Goal: Complete application form

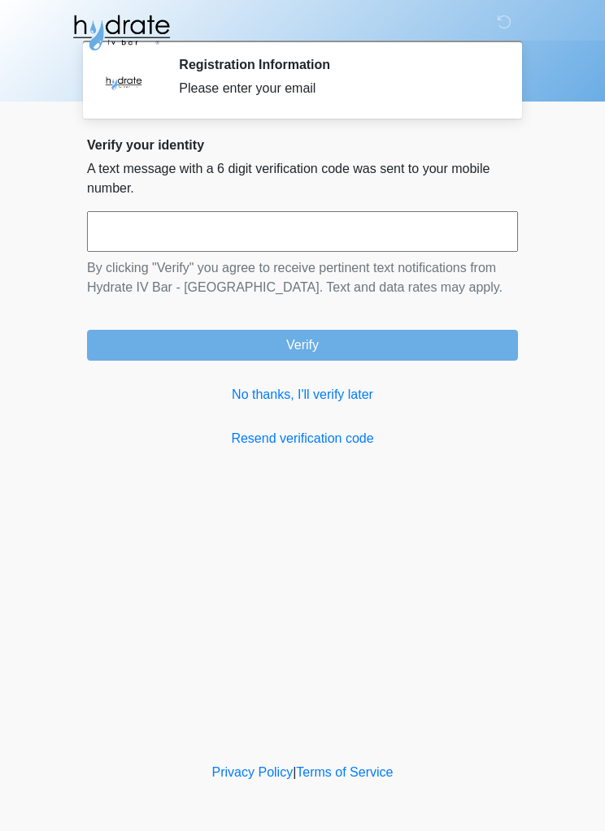
click at [341, 394] on link "No thanks, I'll verify later" at bounding box center [302, 395] width 431 height 20
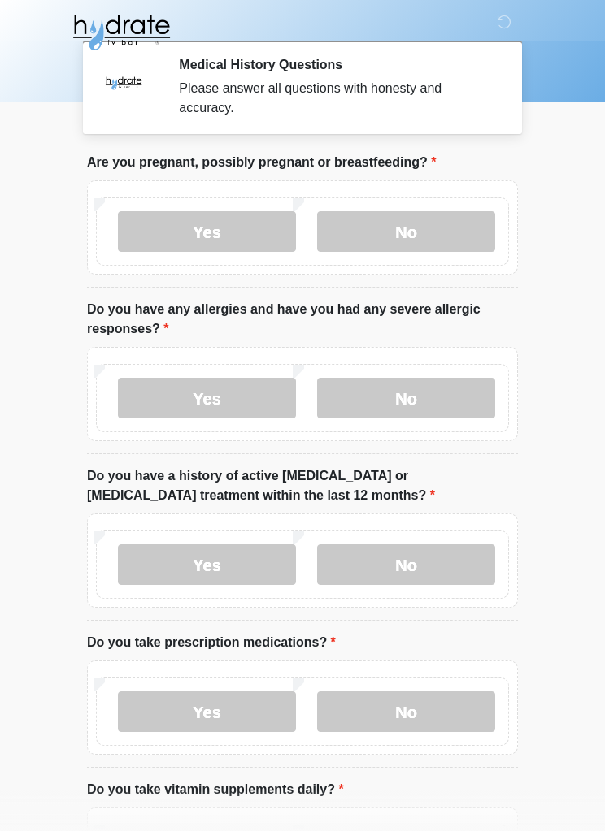
click at [412, 233] on label "No" at bounding box center [406, 231] width 178 height 41
click at [218, 384] on label "Yes" at bounding box center [207, 398] width 178 height 41
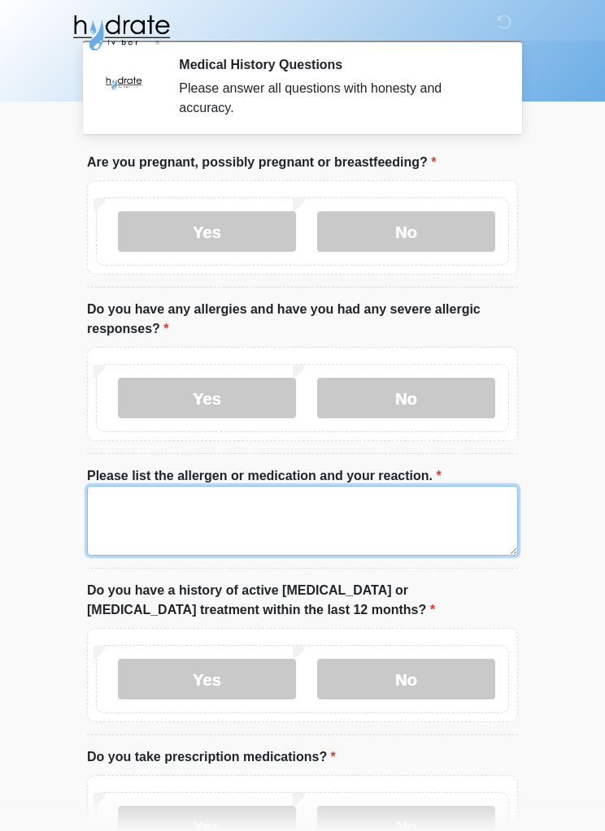
click at [119, 500] on textarea "Please list the allergen or medication and your reaction." at bounding box center [302, 521] width 431 height 70
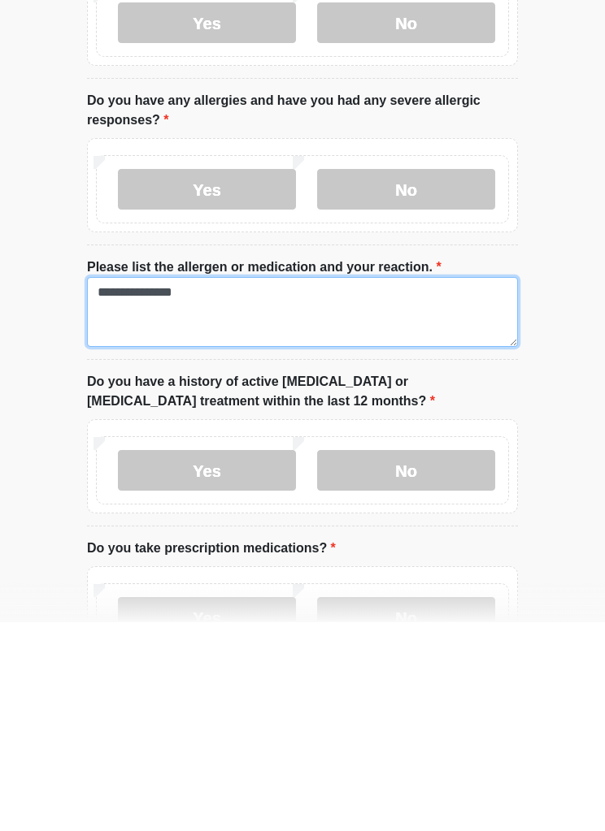
type textarea "**********"
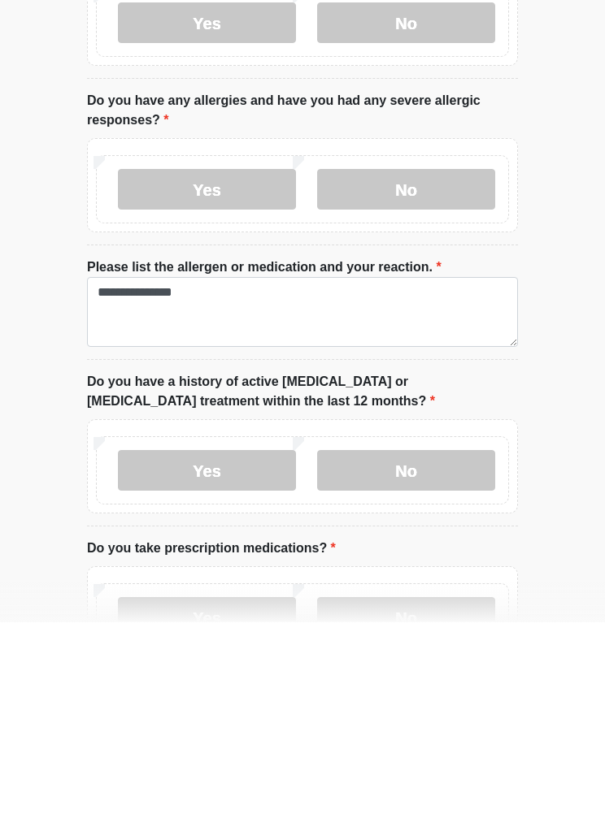
click at [385, 659] on label "No" at bounding box center [406, 679] width 178 height 41
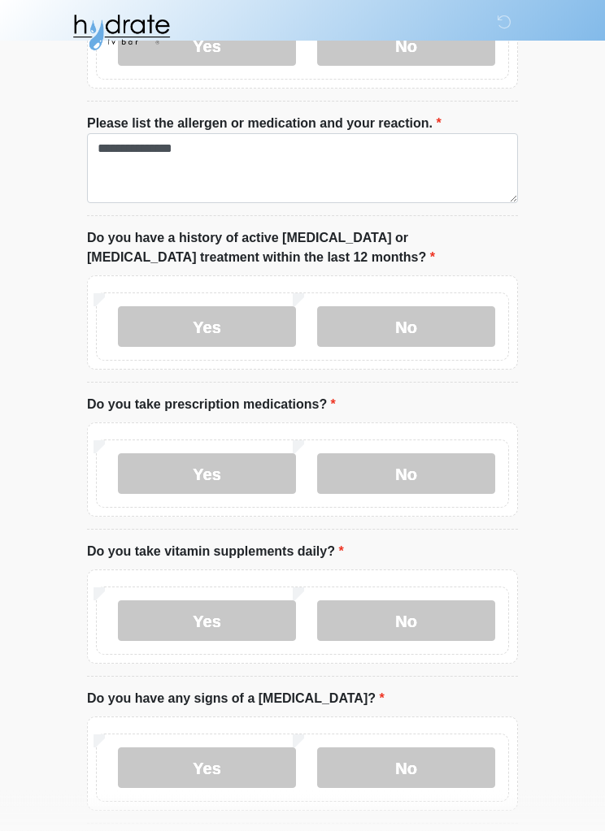
scroll to position [353, 0]
click at [424, 479] on label "No" at bounding box center [406, 473] width 178 height 41
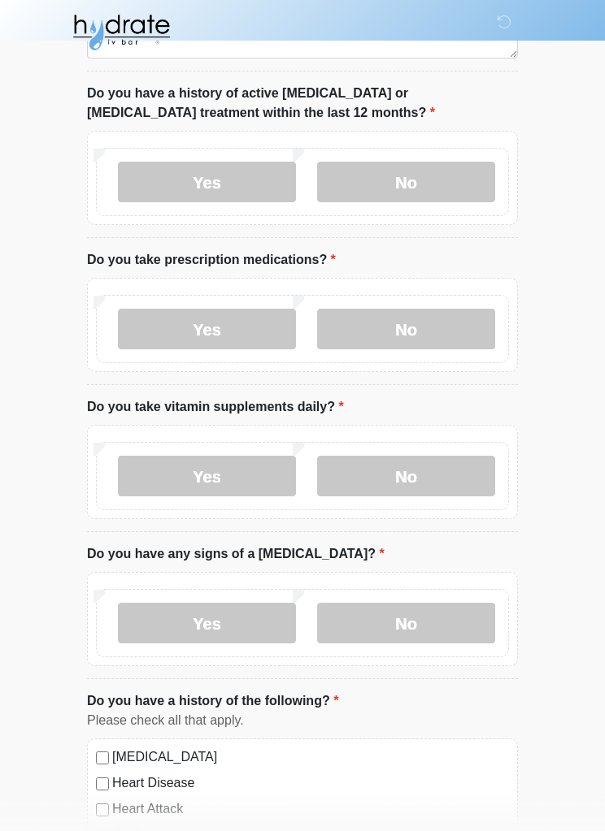
scroll to position [498, 0]
click at [210, 466] on label "Yes" at bounding box center [207, 475] width 178 height 41
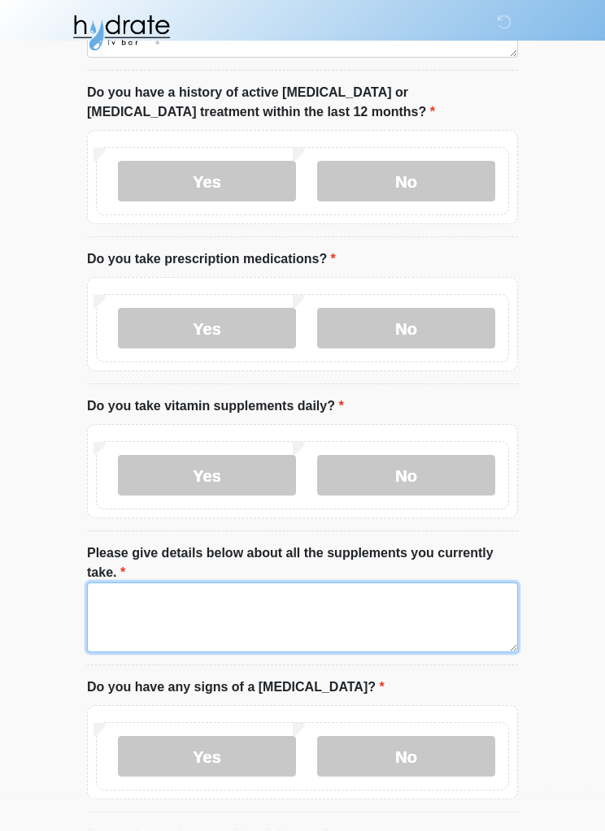
click at [116, 593] on textarea "Please give details below about all the supplements you currently take." at bounding box center [302, 618] width 431 height 70
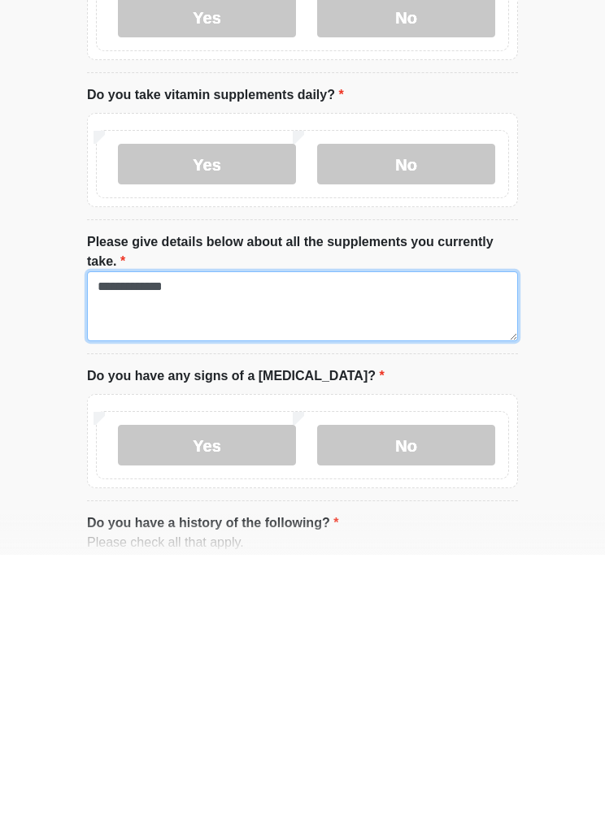
type textarea "**********"
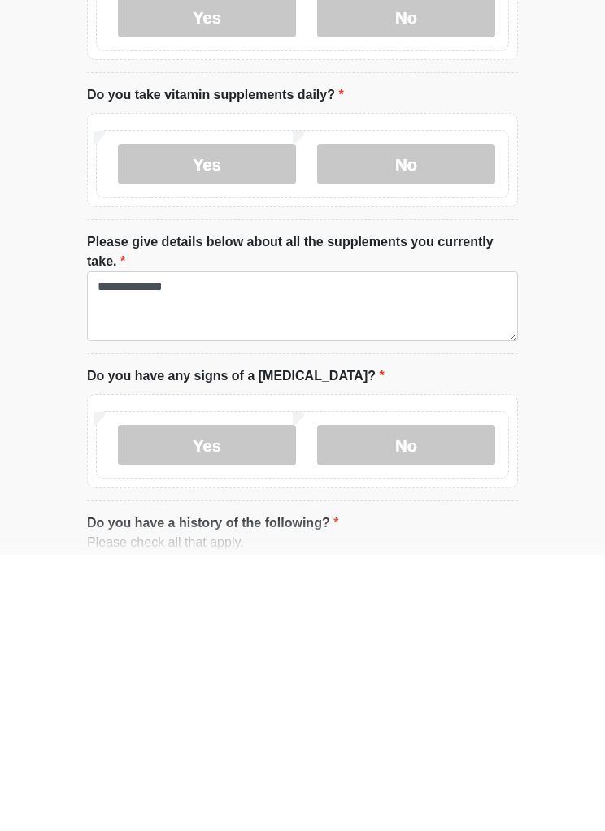
click at [398, 701] on label "No" at bounding box center [406, 721] width 178 height 41
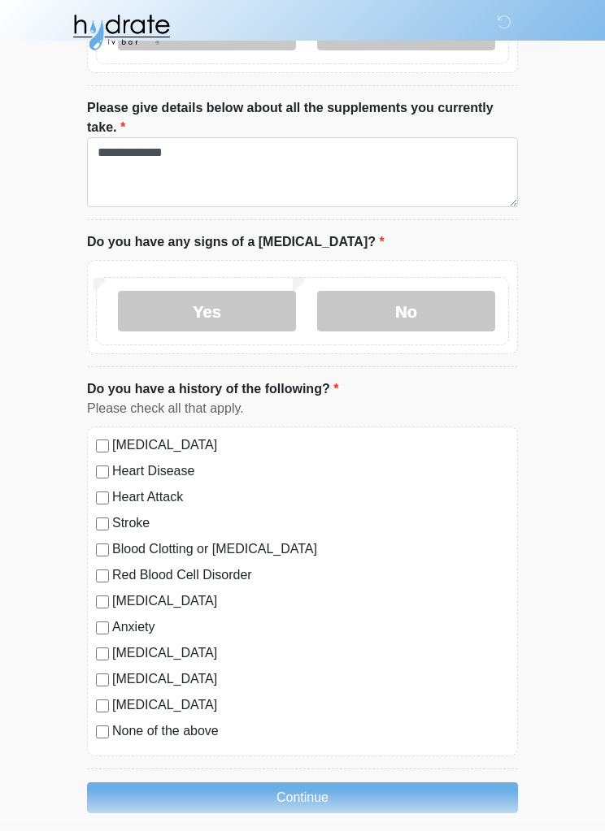
scroll to position [957, 0]
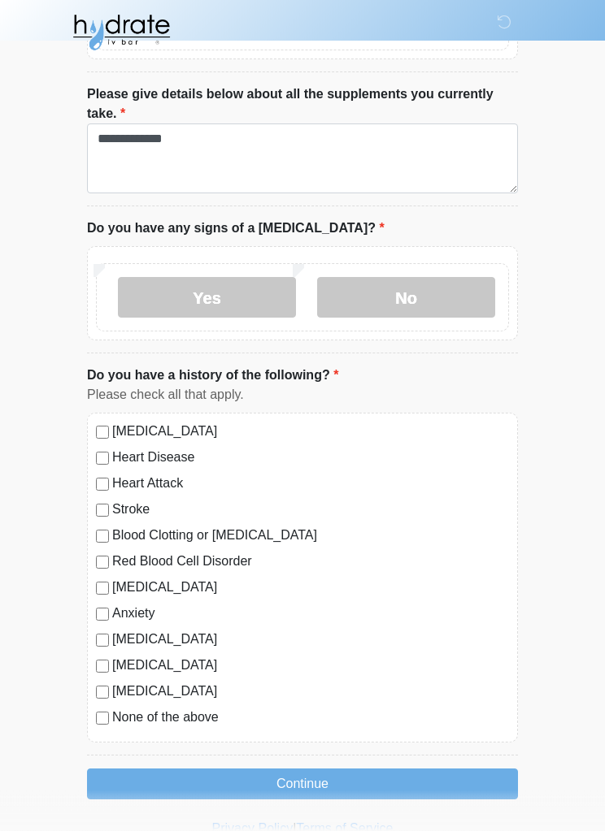
click at [319, 778] on button "Continue" at bounding box center [302, 785] width 431 height 31
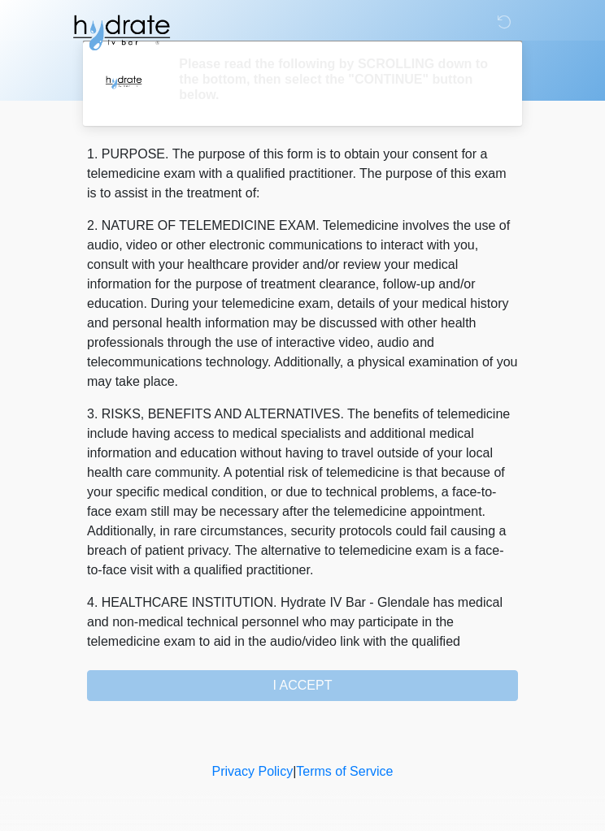
scroll to position [0, 0]
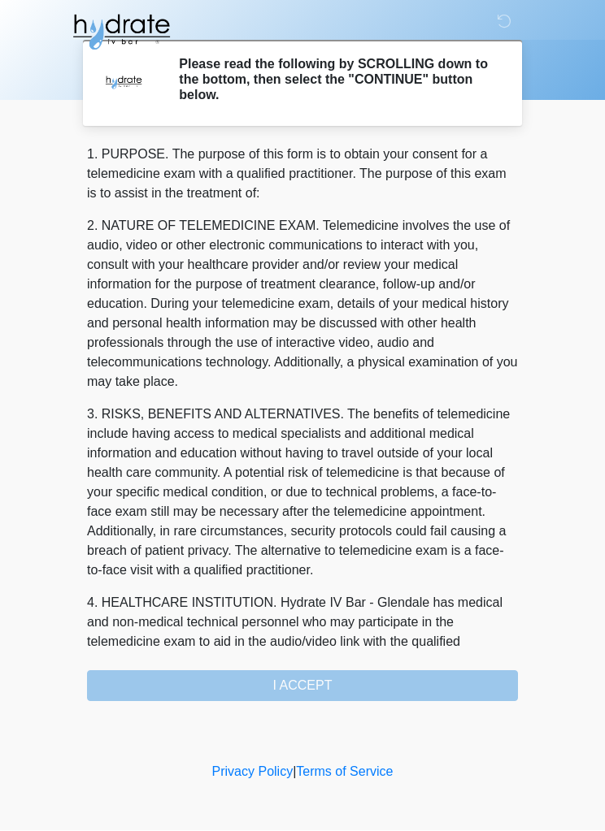
click at [310, 674] on div "1. PURPOSE. The purpose of this form is to obtain your consent for a telemedici…" at bounding box center [302, 423] width 431 height 557
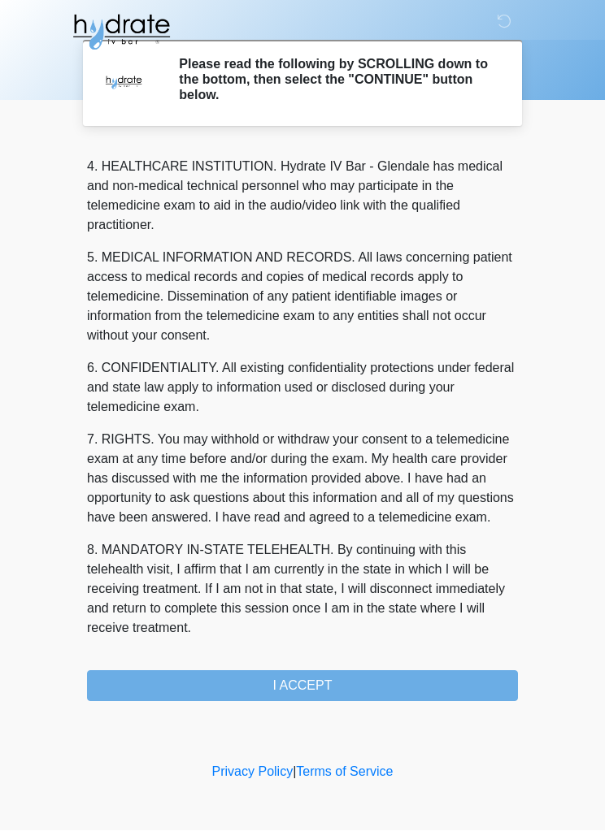
scroll to position [475, 0]
click at [310, 680] on button "I ACCEPT" at bounding box center [302, 686] width 431 height 31
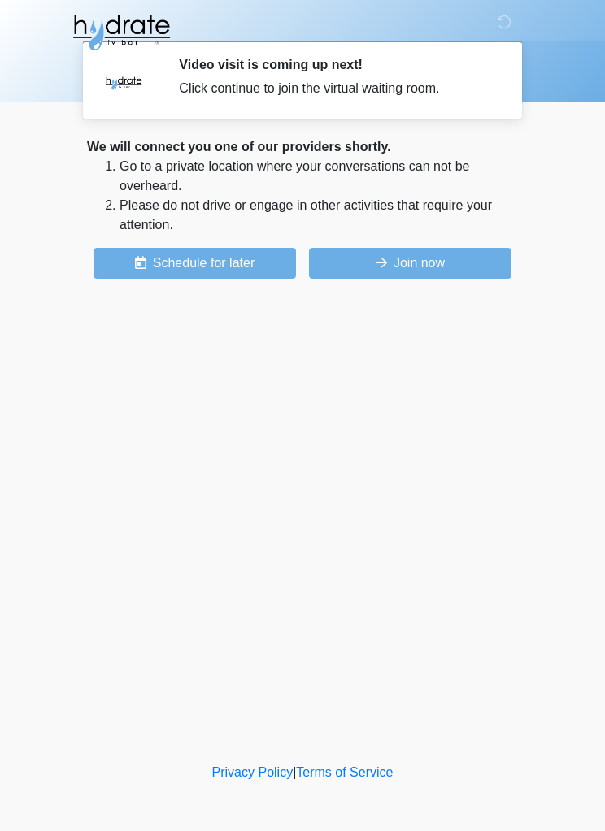
click at [412, 263] on button "Join now" at bounding box center [410, 263] width 202 height 31
